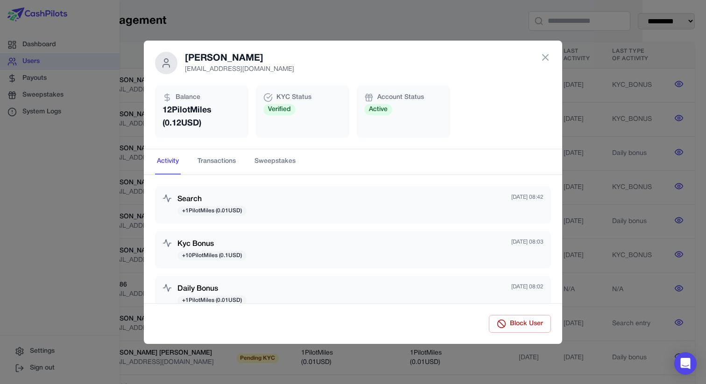
scroll to position [0, 65]
click at [542, 57] on icon at bounding box center [544, 57] width 11 height 11
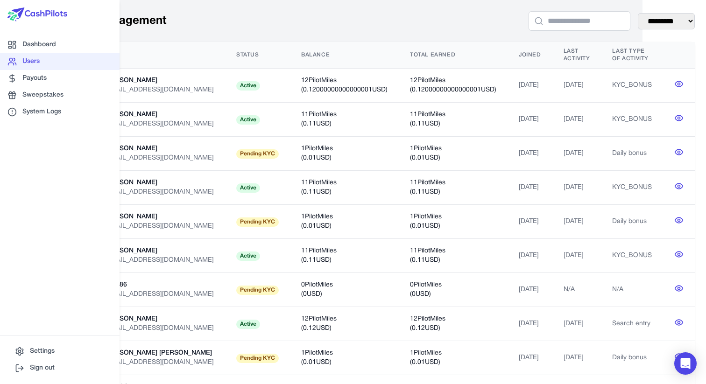
click at [37, 54] on link "Users" at bounding box center [59, 61] width 119 height 17
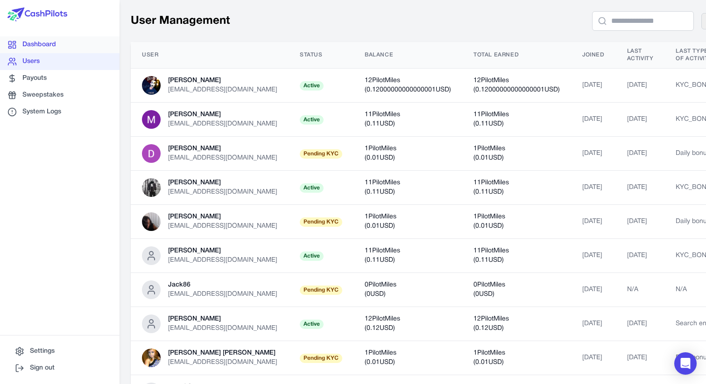
click at [49, 45] on link "Dashboard" at bounding box center [59, 44] width 119 height 17
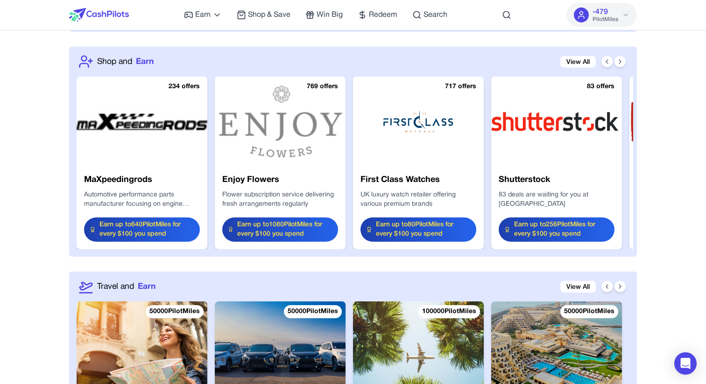
scroll to position [1036, 0]
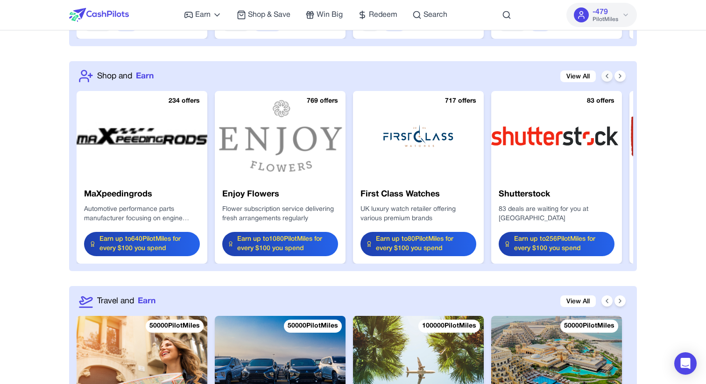
click at [609, 80] on button at bounding box center [606, 75] width 11 height 11
click at [617, 78] on icon at bounding box center [619, 75] width 7 height 7
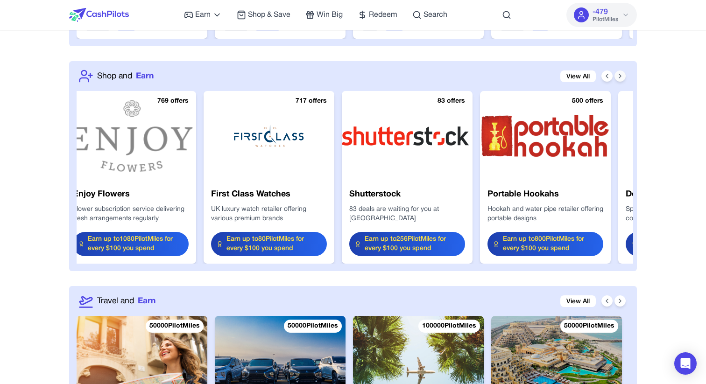
click at [617, 78] on icon at bounding box center [619, 75] width 7 height 7
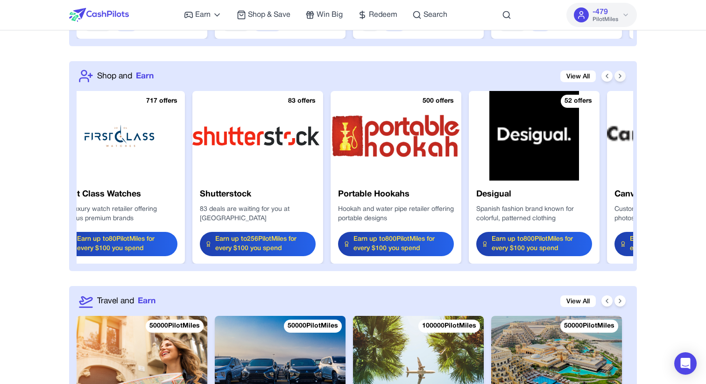
click at [617, 78] on icon at bounding box center [619, 75] width 7 height 7
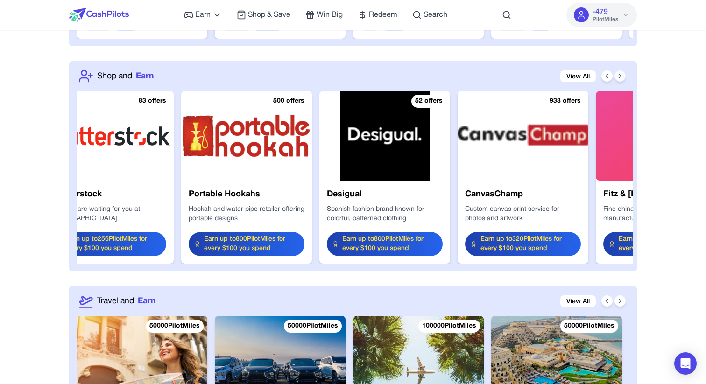
click at [617, 78] on icon at bounding box center [619, 75] width 7 height 7
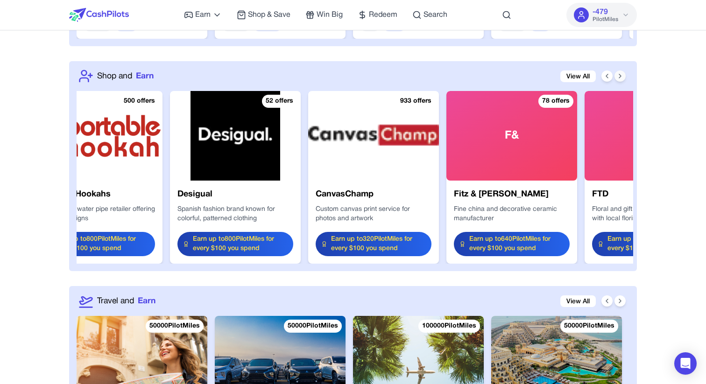
click at [617, 78] on icon at bounding box center [619, 75] width 7 height 7
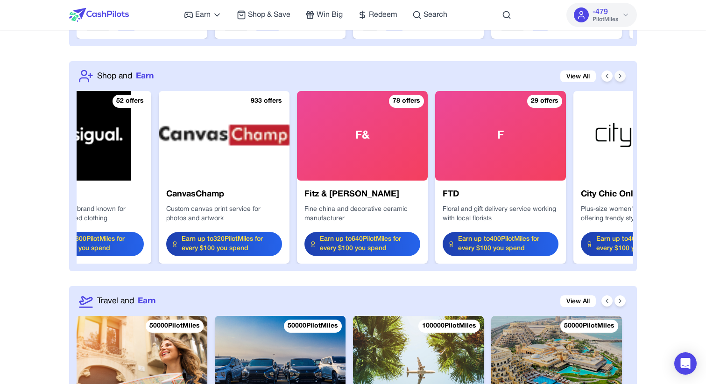
click at [617, 78] on icon at bounding box center [619, 75] width 7 height 7
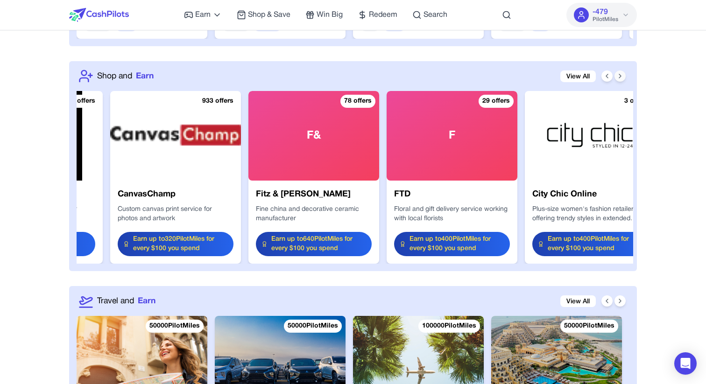
click at [617, 78] on icon at bounding box center [619, 75] width 7 height 7
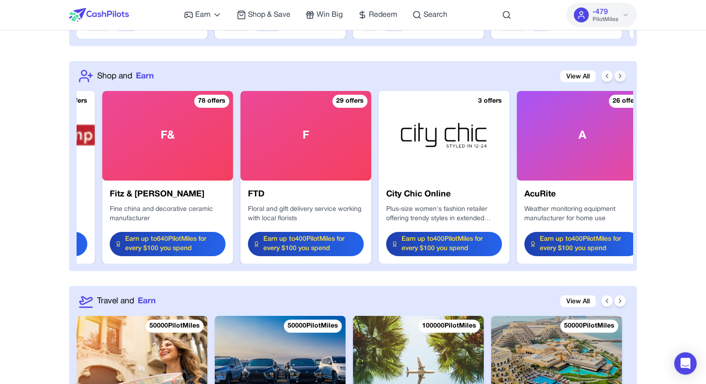
click at [617, 78] on icon at bounding box center [619, 75] width 7 height 7
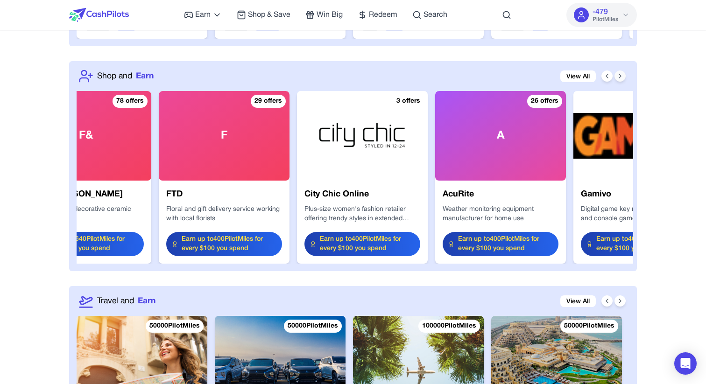
click at [617, 78] on icon at bounding box center [619, 75] width 7 height 7
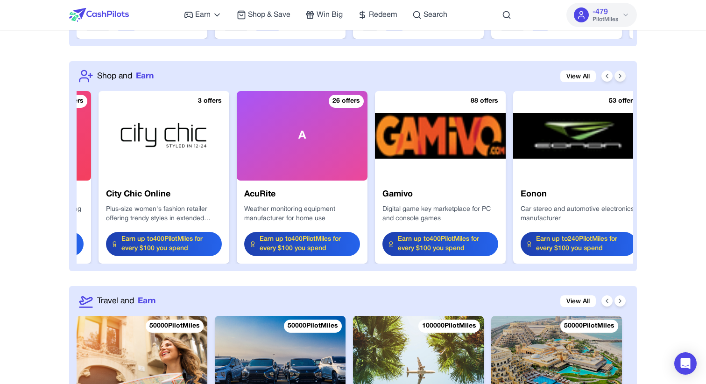
click at [614, 77] on button at bounding box center [619, 75] width 11 height 11
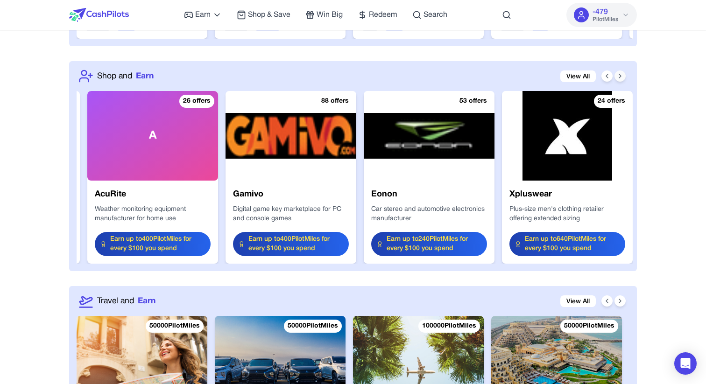
click at [616, 77] on button at bounding box center [619, 75] width 11 height 11
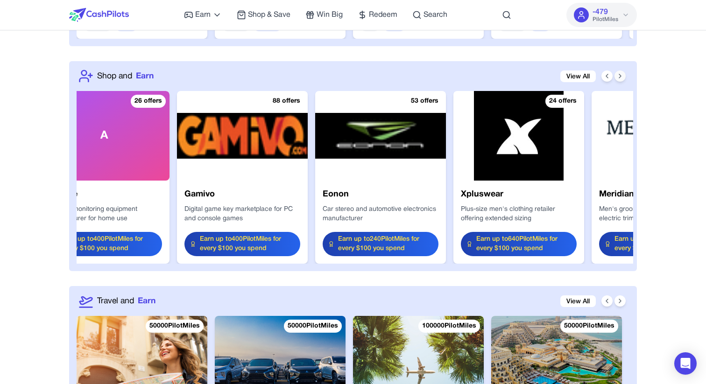
click at [616, 77] on icon at bounding box center [619, 75] width 7 height 7
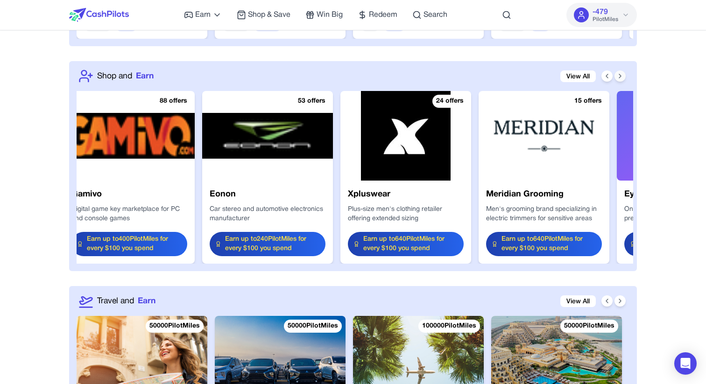
click at [616, 77] on icon at bounding box center [619, 75] width 7 height 7
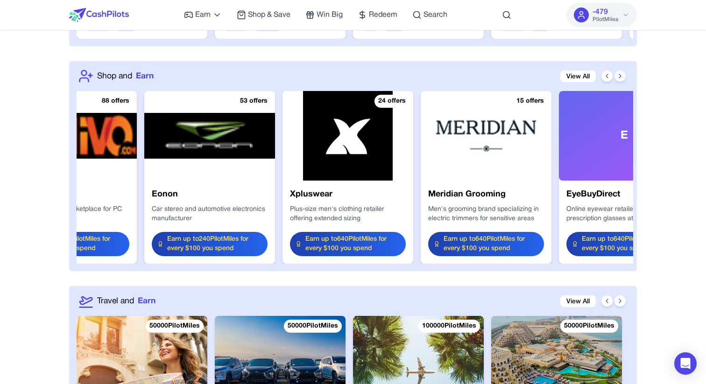
click at [616, 77] on icon at bounding box center [619, 75] width 7 height 7
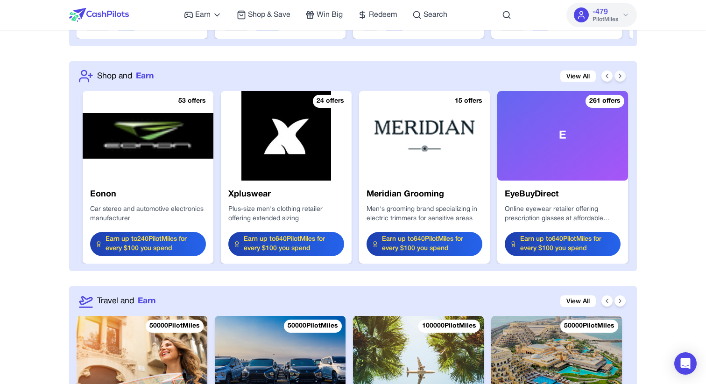
click at [616, 77] on icon at bounding box center [619, 75] width 7 height 7
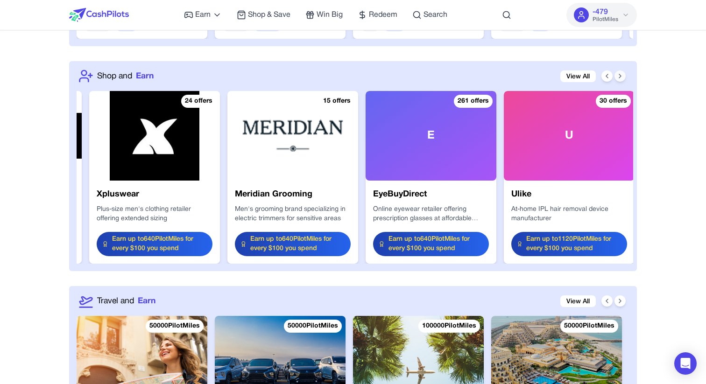
click at [616, 77] on icon at bounding box center [619, 75] width 7 height 7
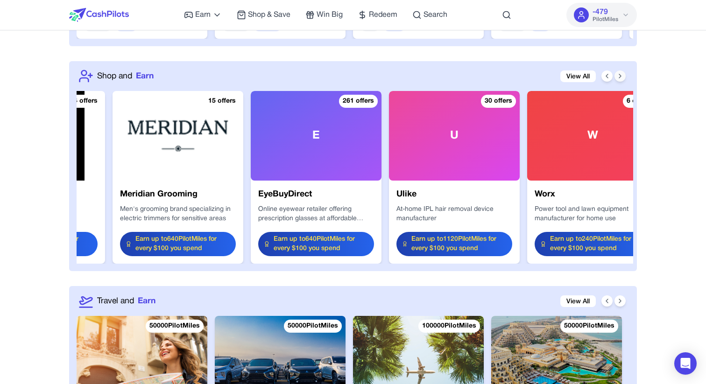
click at [616, 77] on icon at bounding box center [619, 75] width 7 height 7
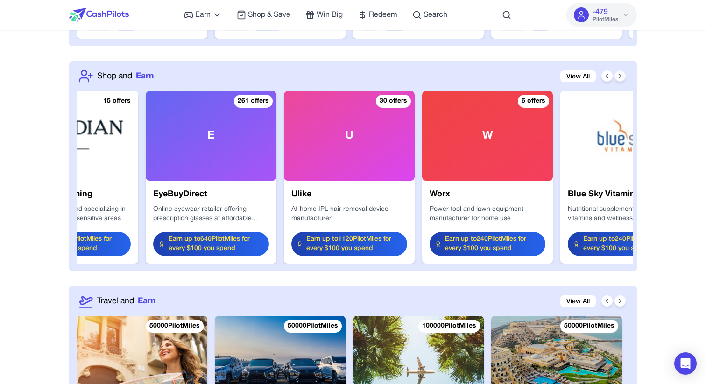
click at [616, 77] on icon at bounding box center [619, 75] width 7 height 7
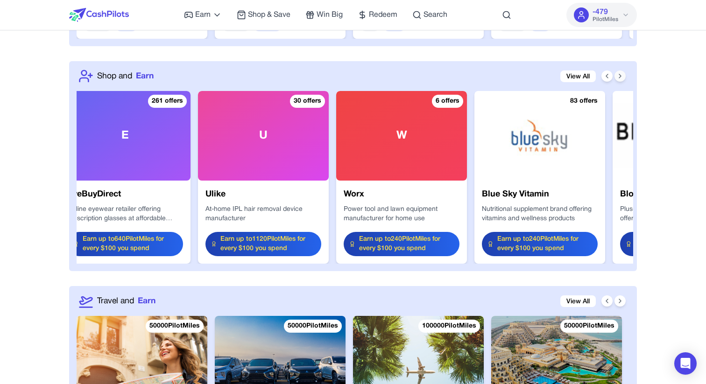
click at [616, 77] on icon at bounding box center [619, 75] width 7 height 7
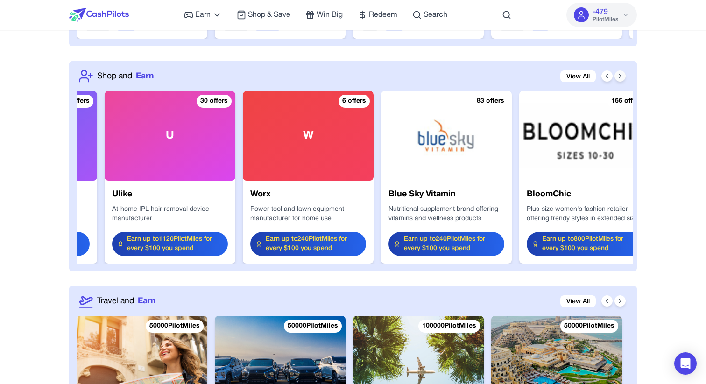
click at [616, 77] on icon at bounding box center [619, 75] width 7 height 7
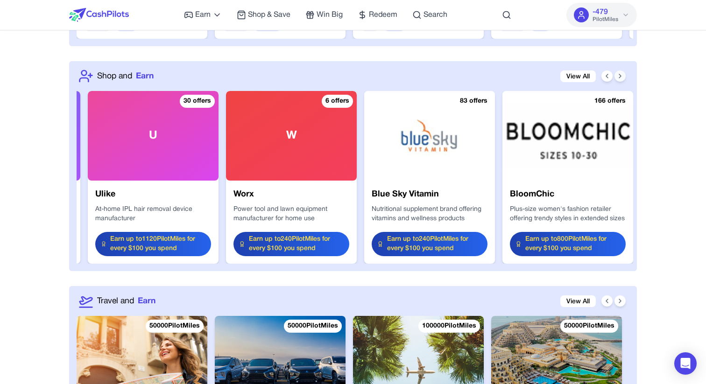
click at [616, 77] on icon at bounding box center [619, 75] width 7 height 7
click at [610, 79] on icon at bounding box center [606, 75] width 7 height 7
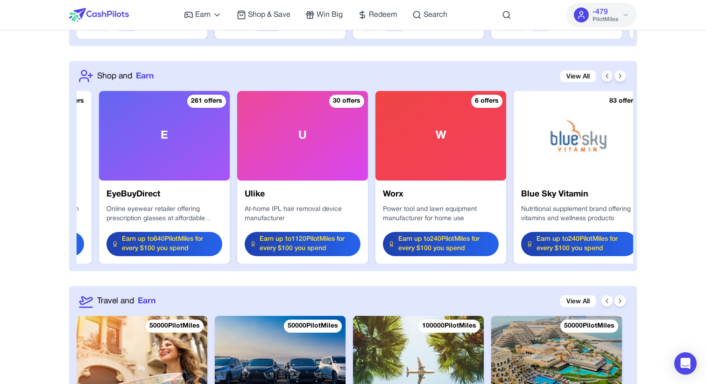
click at [610, 79] on icon at bounding box center [606, 75] width 7 height 7
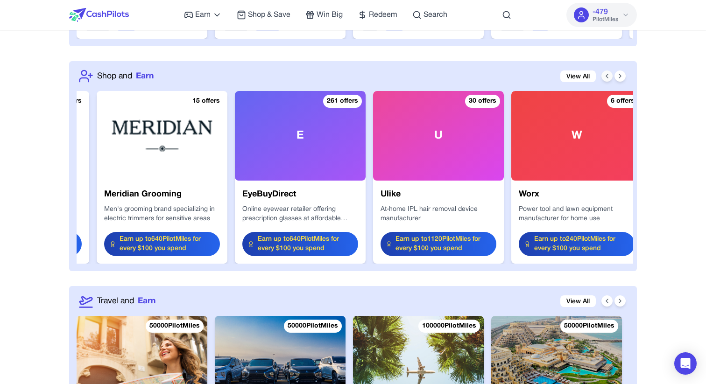
click at [610, 79] on icon at bounding box center [606, 75] width 7 height 7
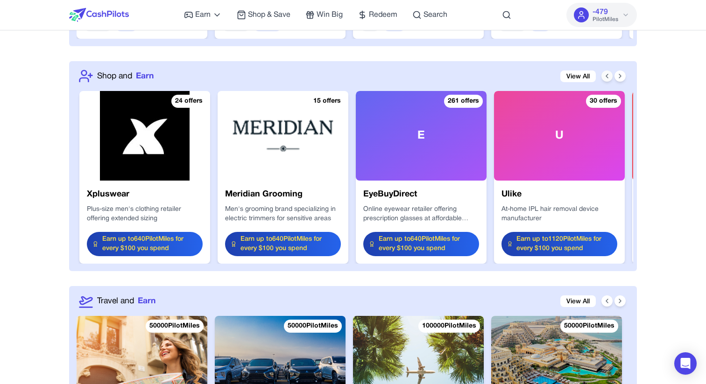
click at [610, 79] on icon at bounding box center [606, 75] width 7 height 7
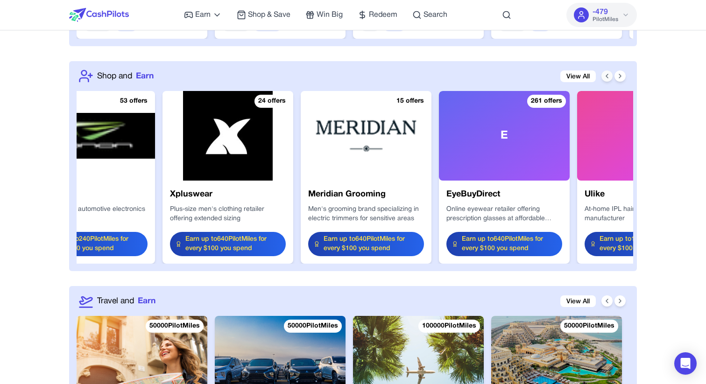
click at [610, 79] on icon at bounding box center [606, 75] width 7 height 7
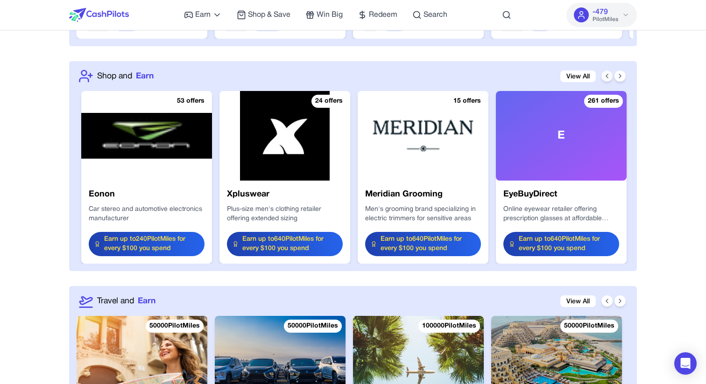
click at [610, 79] on icon at bounding box center [606, 75] width 7 height 7
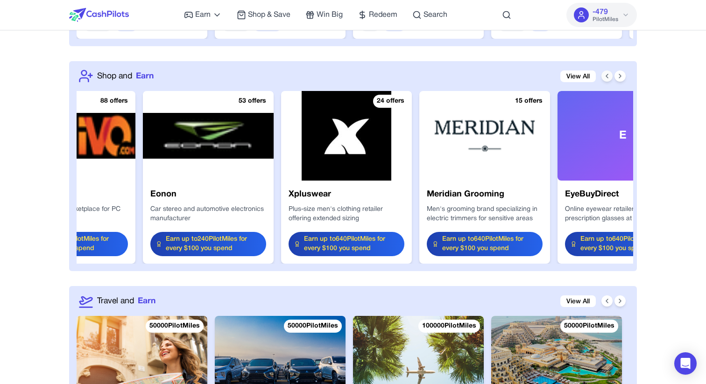
click at [610, 79] on icon at bounding box center [606, 75] width 7 height 7
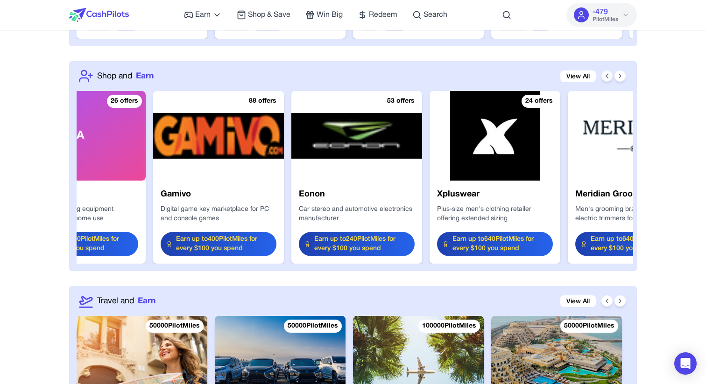
click at [610, 79] on icon at bounding box center [606, 75] width 7 height 7
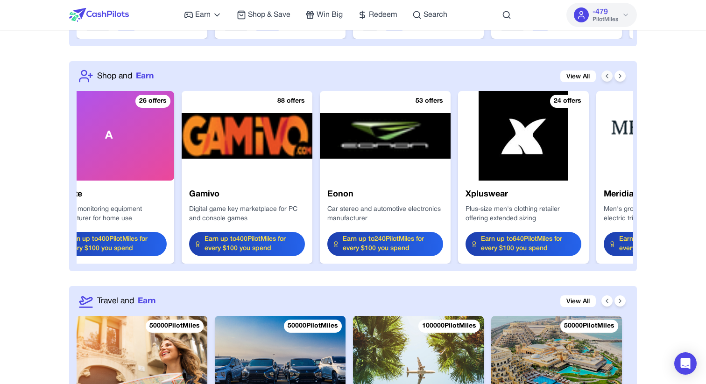
click at [610, 79] on icon at bounding box center [606, 75] width 7 height 7
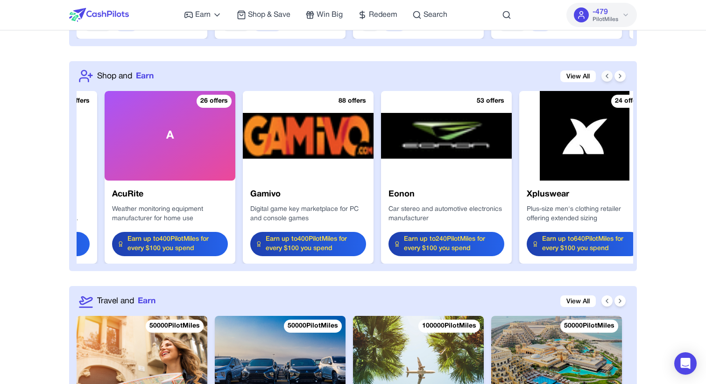
click at [610, 79] on icon at bounding box center [606, 75] width 7 height 7
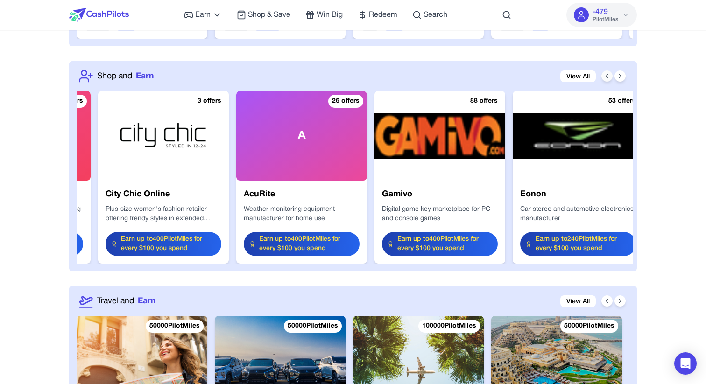
click at [610, 79] on icon at bounding box center [606, 75] width 7 height 7
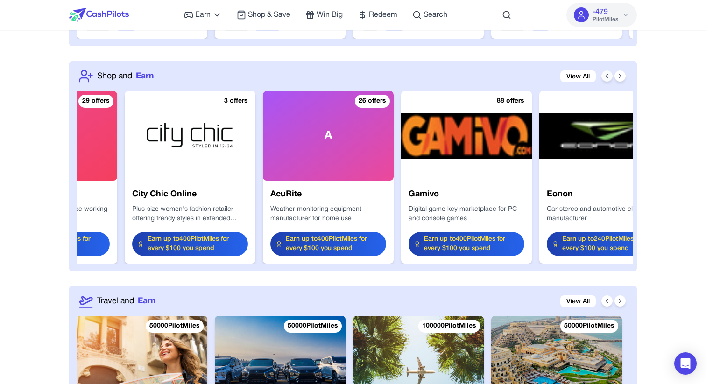
click at [610, 79] on icon at bounding box center [606, 75] width 7 height 7
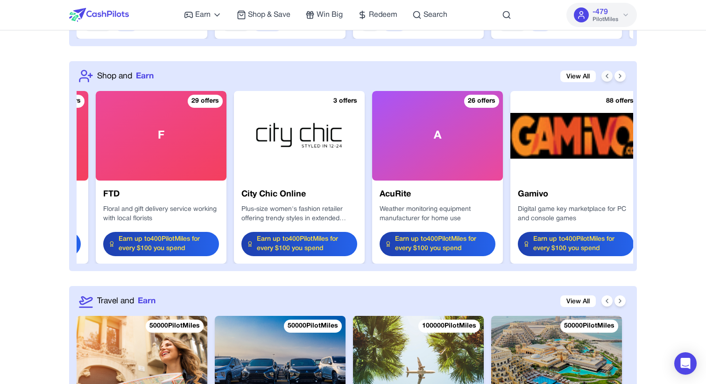
click at [610, 79] on icon at bounding box center [606, 75] width 7 height 7
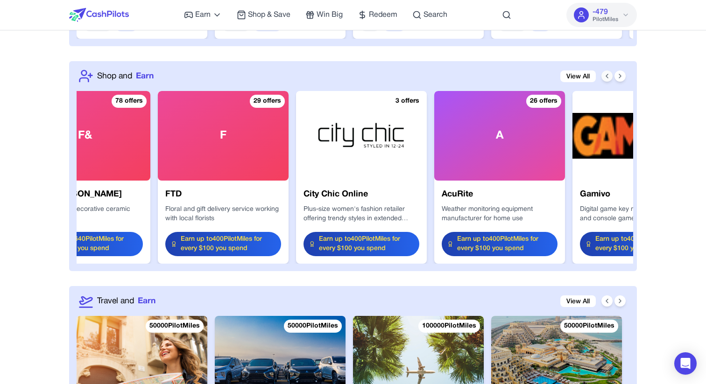
click at [610, 79] on icon at bounding box center [606, 75] width 7 height 7
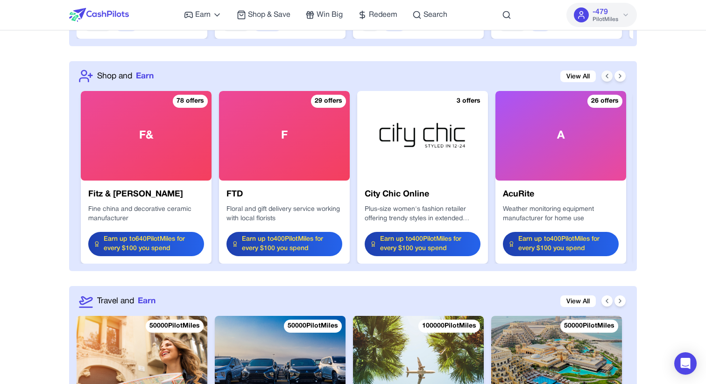
click at [610, 79] on icon at bounding box center [606, 75] width 7 height 7
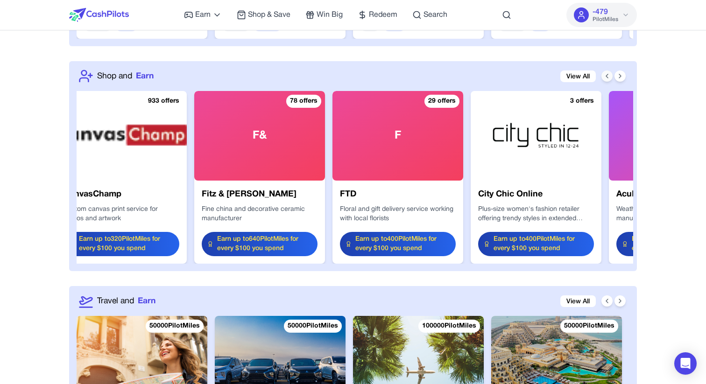
click at [610, 79] on icon at bounding box center [606, 75] width 7 height 7
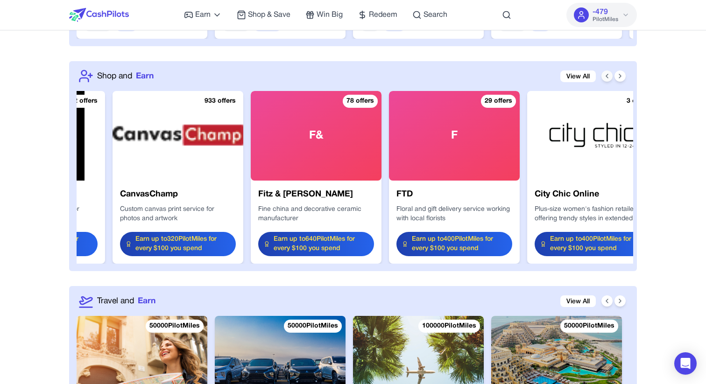
click at [610, 79] on icon at bounding box center [606, 75] width 7 height 7
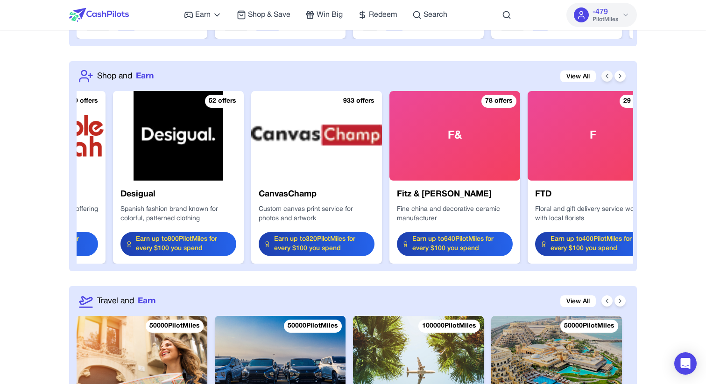
click at [610, 79] on icon at bounding box center [606, 75] width 7 height 7
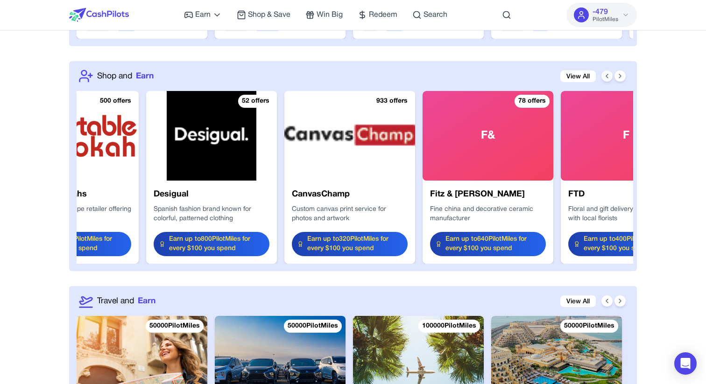
click at [610, 79] on icon at bounding box center [606, 75] width 7 height 7
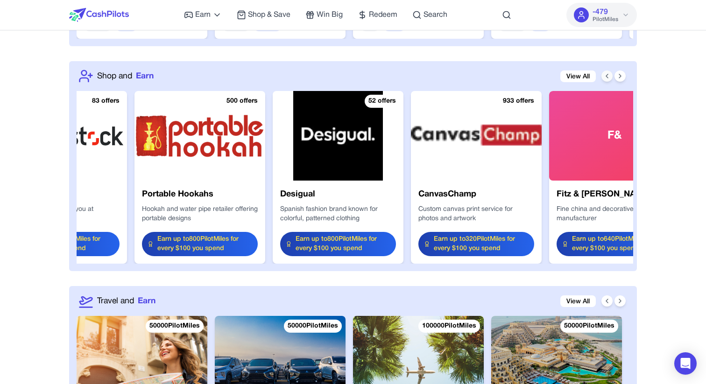
click at [610, 79] on icon at bounding box center [606, 75] width 7 height 7
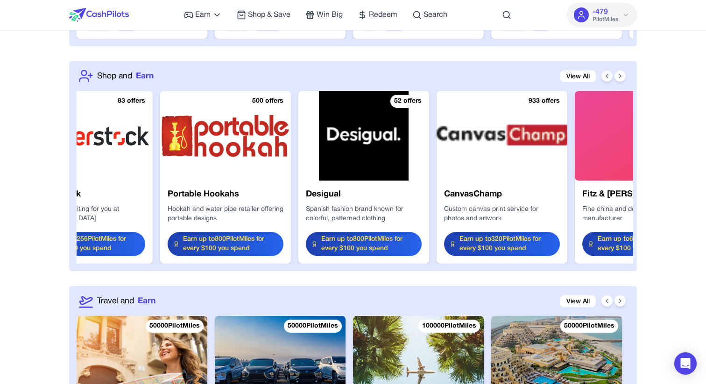
click at [610, 79] on icon at bounding box center [606, 75] width 7 height 7
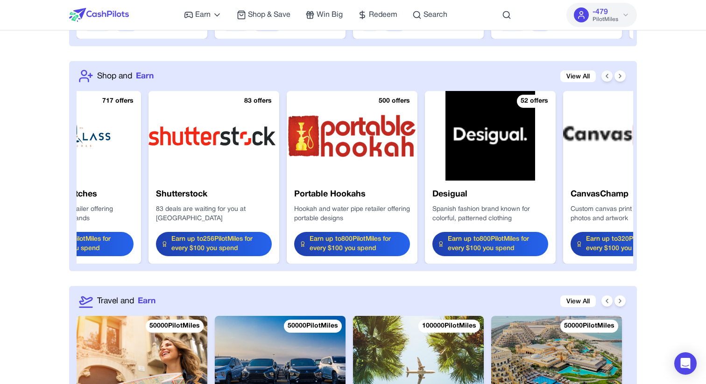
click at [610, 79] on icon at bounding box center [606, 75] width 7 height 7
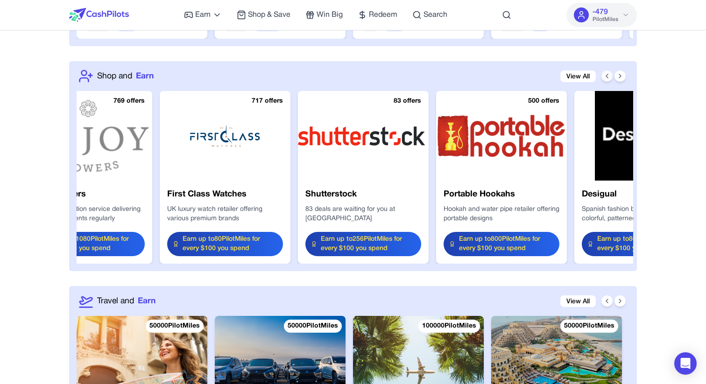
click at [610, 79] on icon at bounding box center [606, 75] width 7 height 7
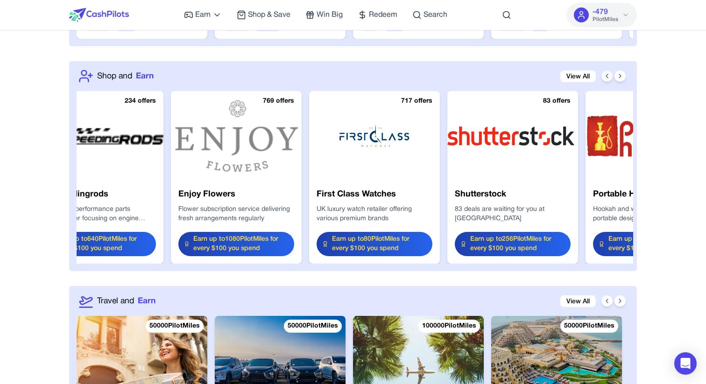
click at [610, 79] on icon at bounding box center [606, 75] width 7 height 7
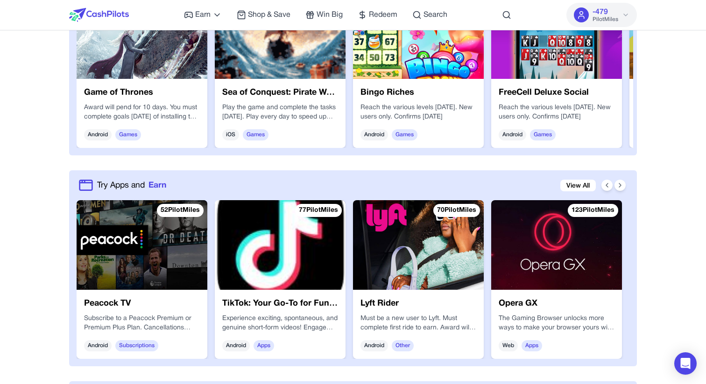
scroll to position [511, 0]
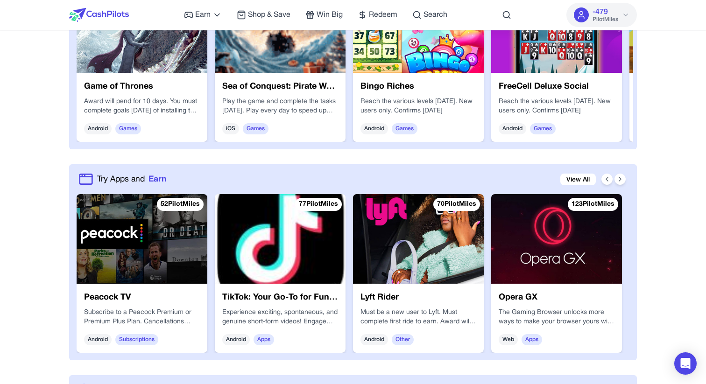
click at [526, 278] on img at bounding box center [556, 239] width 131 height 90
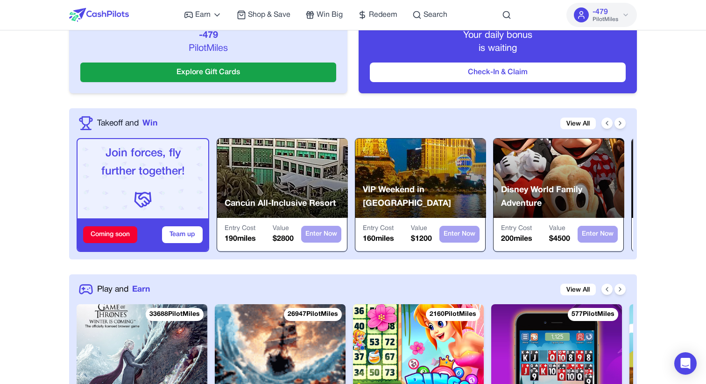
scroll to position [180, 0]
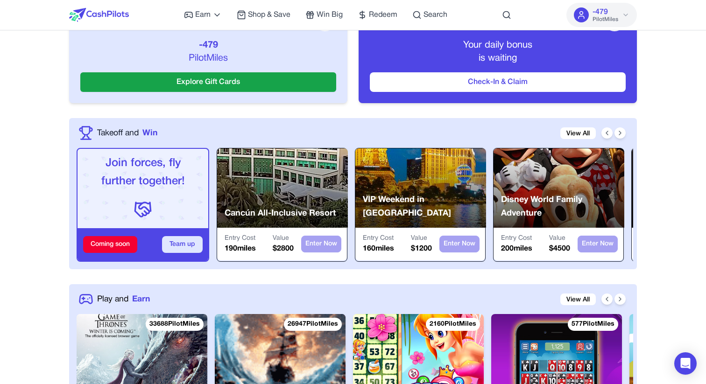
click at [179, 242] on button "Team up" at bounding box center [182, 244] width 41 height 17
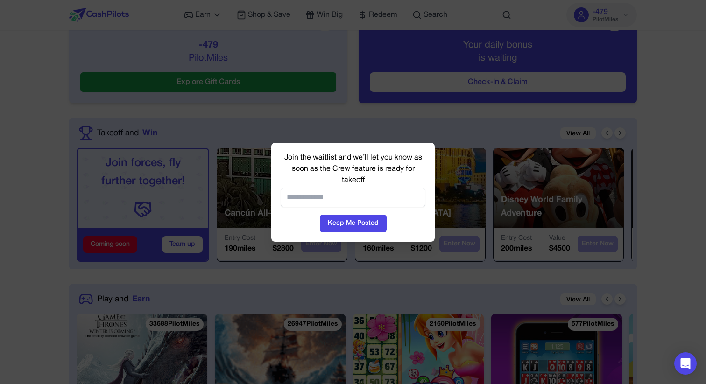
click at [254, 224] on div at bounding box center [353, 192] width 706 height 384
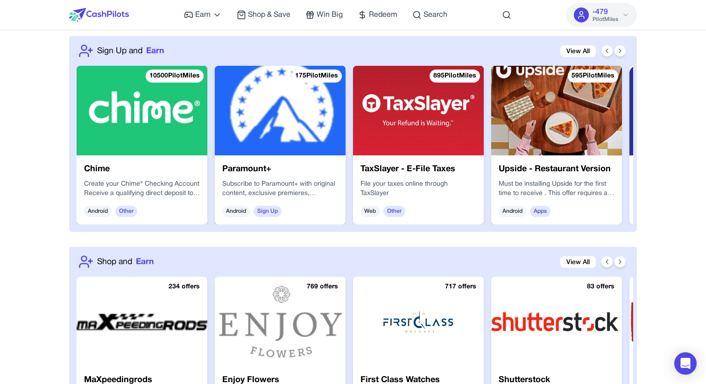
scroll to position [854, 0]
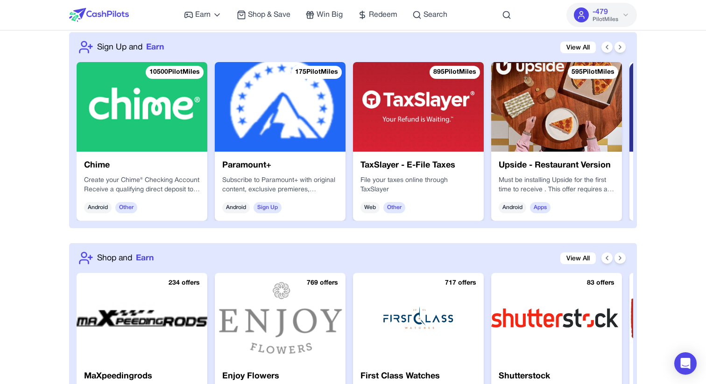
click at [373, 161] on h3 "TaxSlayer - E-File Taxes" at bounding box center [418, 165] width 116 height 13
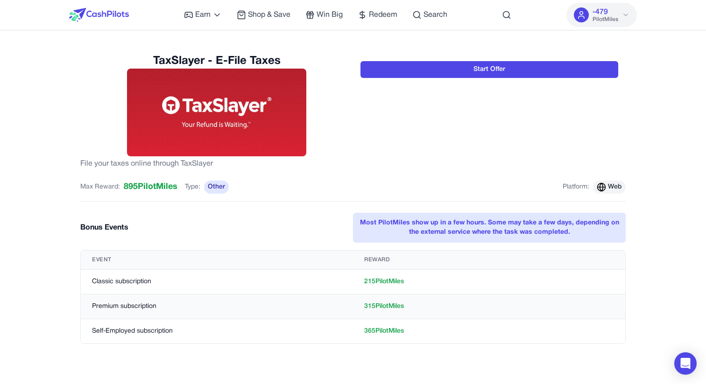
scroll to position [1, 0]
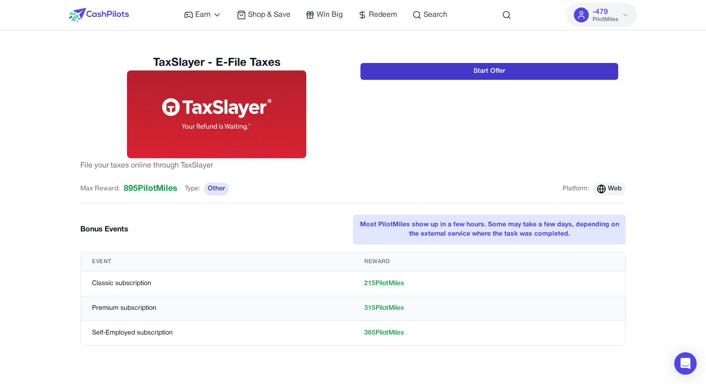
click at [388, 75] on button "Start Offer" at bounding box center [489, 71] width 258 height 17
click at [411, 75] on button "Start Offer" at bounding box center [489, 71] width 258 height 17
